Goal: Task Accomplishment & Management: Use online tool/utility

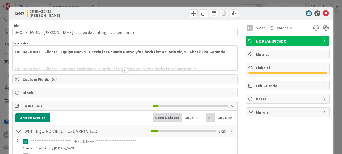
click at [140, 1] on div "**********" at bounding box center [171, 77] width 342 height 154
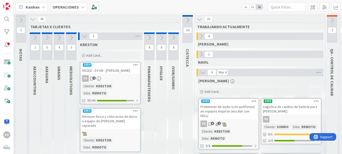
click at [84, 36] on icon at bounding box center [85, 37] width 6 height 6
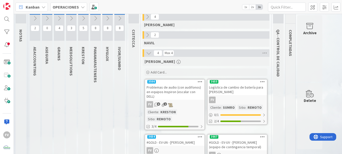
scroll to position [19, 0]
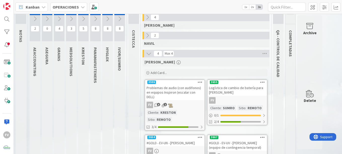
click at [83, 20] on icon at bounding box center [84, 19] width 6 height 6
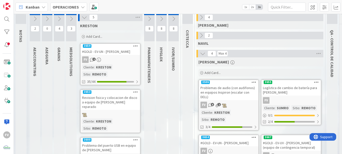
click at [113, 57] on div "FV 2" at bounding box center [111, 59] width 60 height 7
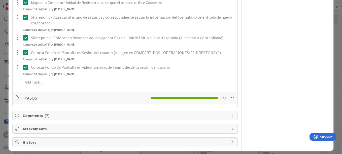
scroll to position [727, 0]
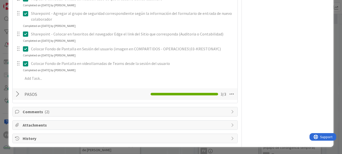
click at [105, 113] on span "Comments ( 2 )" at bounding box center [126, 112] width 206 height 6
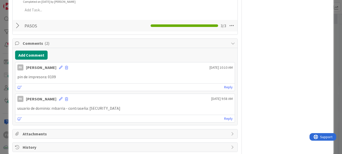
scroll to position [804, 0]
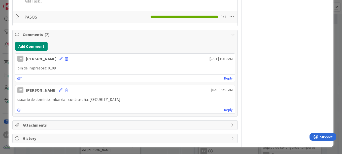
click at [107, 99] on p "usuario de dominio: mbarria - contraseña: [SECURITY_DATA]" at bounding box center [125, 100] width 216 height 6
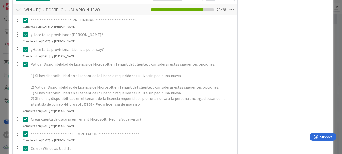
scroll to position [30, 0]
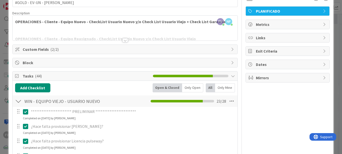
drag, startPoint x: 21, startPoint y: 104, endPoint x: 36, endPoint y: 94, distance: 18.3
click at [21, 104] on div at bounding box center [18, 101] width 7 height 9
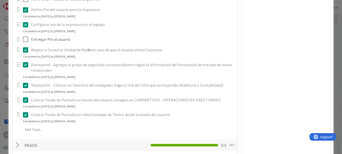
scroll to position [209, 0]
click at [6, 73] on div "ID 3659 OPERACIONES KRESTON Title 29 / 128 #GOLD - EV-UN - [PERSON_NAME] Descri…" at bounding box center [171, 77] width 342 height 154
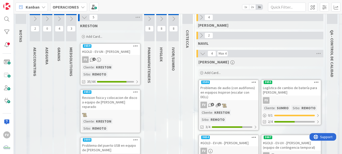
click at [109, 95] on div "Revision fisica y colocacion de disco a equipo de [PERSON_NAME] reparado" at bounding box center [111, 103] width 60 height 16
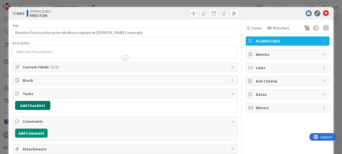
click at [40, 106] on button "Add Checklist" at bounding box center [32, 105] width 35 height 9
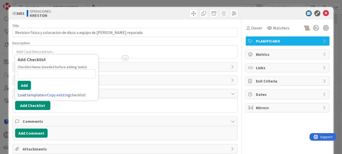
click at [36, 95] on link "Load template" at bounding box center [31, 95] width 26 height 5
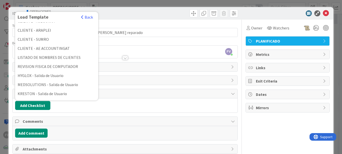
scroll to position [124, 0]
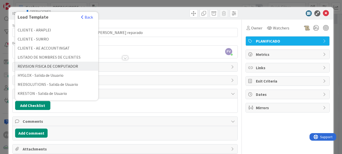
click at [53, 64] on div "REVISION FISICA DE COMPUTADOR" at bounding box center [56, 66] width 83 height 9
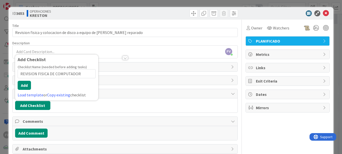
click at [53, 64] on div "Add Checklist" at bounding box center [57, 61] width 78 height 8
click at [29, 83] on button "Add" at bounding box center [24, 85] width 13 height 9
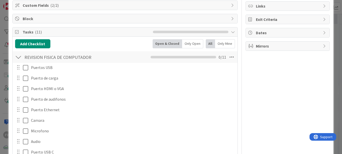
scroll to position [61, 0]
click at [8, 28] on div "ID 3653 OPERACIONES KRESTON Title 73 / 128 Revision fisica y colocacion de disc…" at bounding box center [171, 77] width 342 height 154
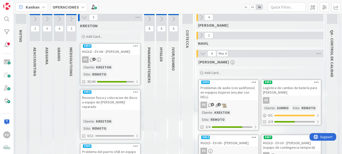
click at [128, 57] on div "FV 2" at bounding box center [111, 59] width 60 height 7
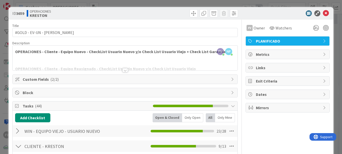
click at [18, 146] on div at bounding box center [18, 146] width 7 height 9
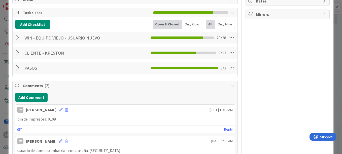
scroll to position [94, 0]
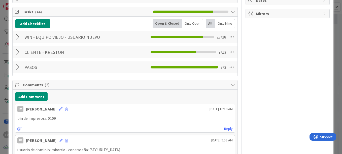
click at [0, 31] on div "ID 3659 OPERACIONES KRESTON Title 29 / 128 #GOLD - EV-UN - [PERSON_NAME] Descri…" at bounding box center [171, 77] width 342 height 154
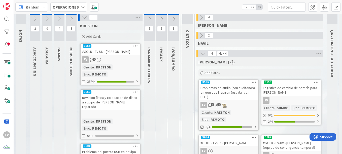
click at [108, 112] on div at bounding box center [111, 115] width 60 height 6
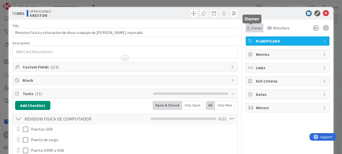
click at [252, 26] on span "Owner" at bounding box center [256, 28] width 11 height 6
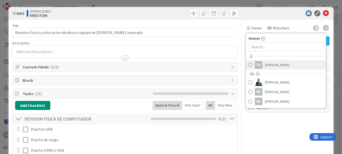
click at [259, 63] on div "FV" at bounding box center [259, 65] width 8 height 8
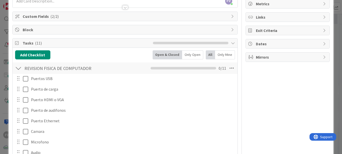
scroll to position [53, 0]
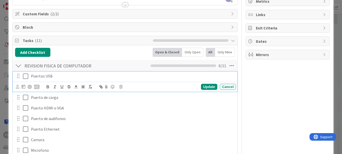
click at [24, 76] on icon at bounding box center [27, 76] width 8 height 6
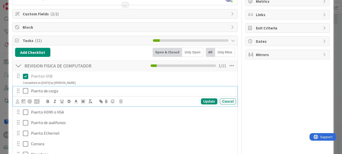
click at [25, 93] on icon at bounding box center [27, 91] width 8 height 6
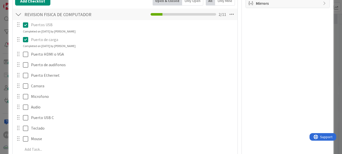
scroll to position [121, 0]
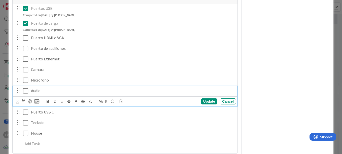
click at [25, 91] on icon at bounding box center [27, 91] width 8 height 6
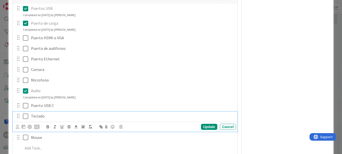
click at [26, 118] on icon at bounding box center [27, 116] width 8 height 6
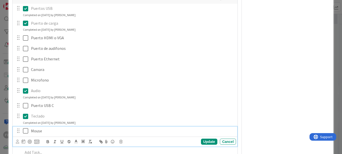
click at [27, 131] on icon at bounding box center [27, 131] width 8 height 6
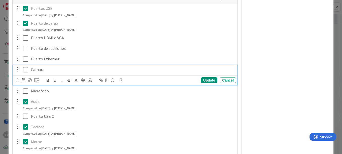
click at [27, 68] on icon at bounding box center [27, 70] width 8 height 6
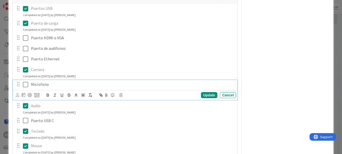
click at [24, 86] on icon at bounding box center [27, 85] width 8 height 6
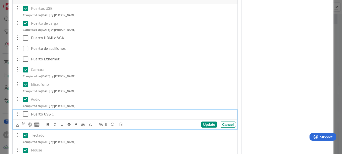
click at [32, 114] on p "Puerto USB C" at bounding box center [132, 114] width 203 height 6
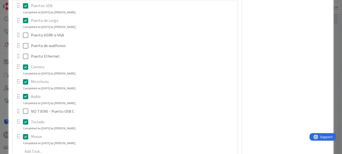
scroll to position [124, 0]
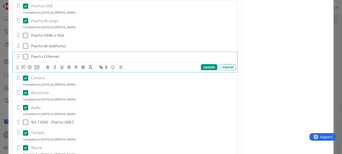
click at [27, 57] on icon at bounding box center [27, 57] width 8 height 6
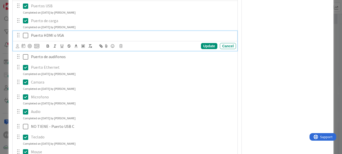
click at [24, 36] on icon at bounding box center [27, 36] width 8 height 6
